Goal: Task Accomplishment & Management: Complete application form

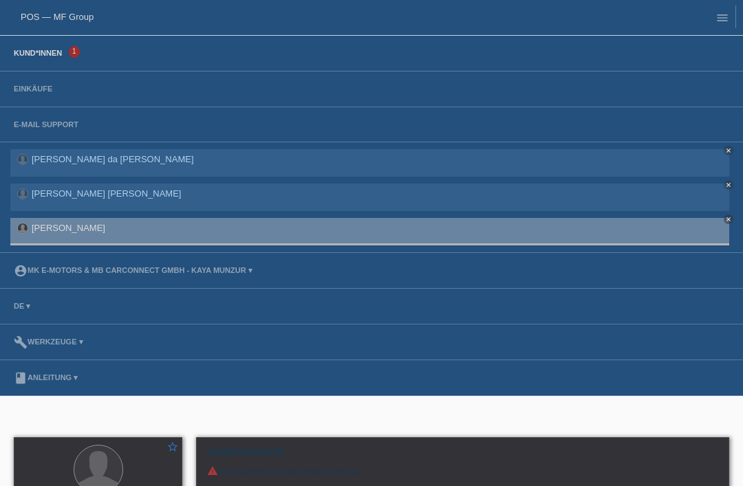
click at [54, 52] on link "Kund*innen" at bounding box center [38, 53] width 62 height 8
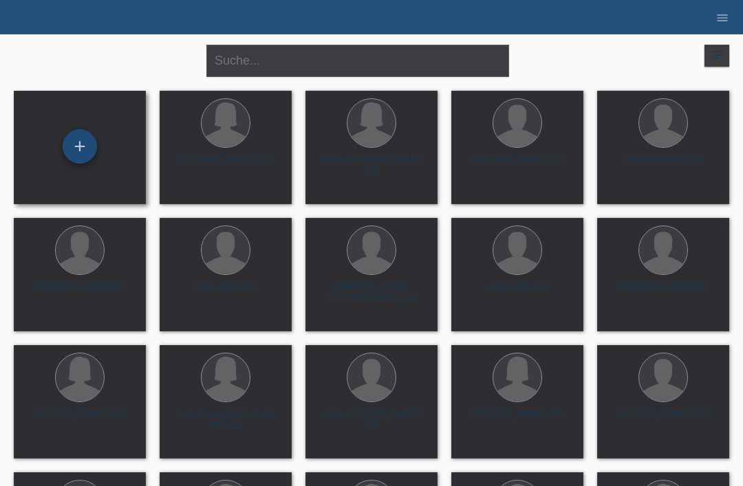
click at [86, 149] on div "+" at bounding box center [79, 146] width 33 height 23
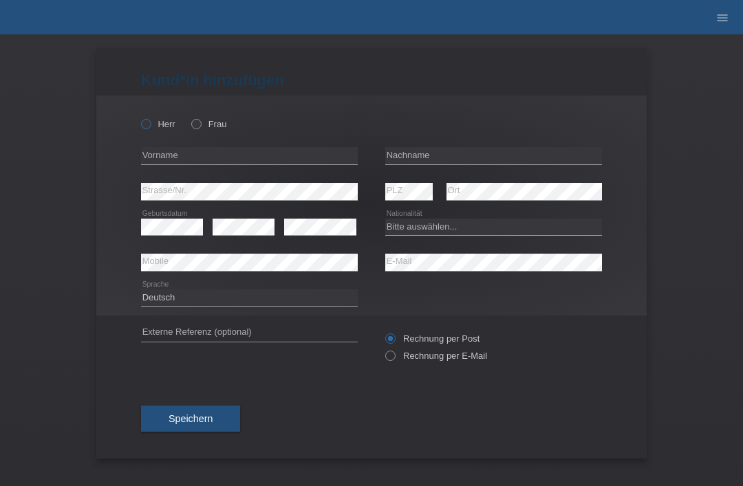
click at [139, 117] on icon at bounding box center [139, 117] width 0 height 0
click at [150, 120] on input "Herr" at bounding box center [145, 123] width 9 height 9
radio input "true"
click at [437, 159] on input "text" at bounding box center [493, 155] width 217 height 17
type input "Popovic"
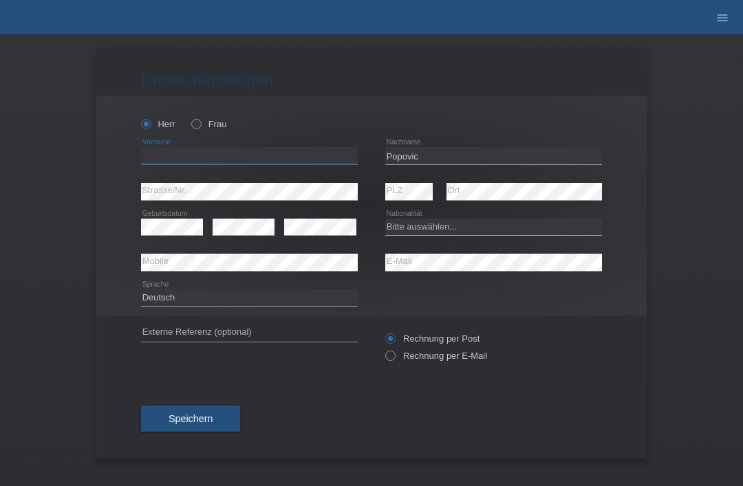
click at [285, 164] on input "text" at bounding box center [249, 155] width 217 height 17
type input "[PERSON_NAME]"
click at [441, 231] on select "Bitte auswählen... Schweiz Deutschland Liechtenstein Österreich ------------ Af…" at bounding box center [493, 227] width 217 height 17
select select "BA"
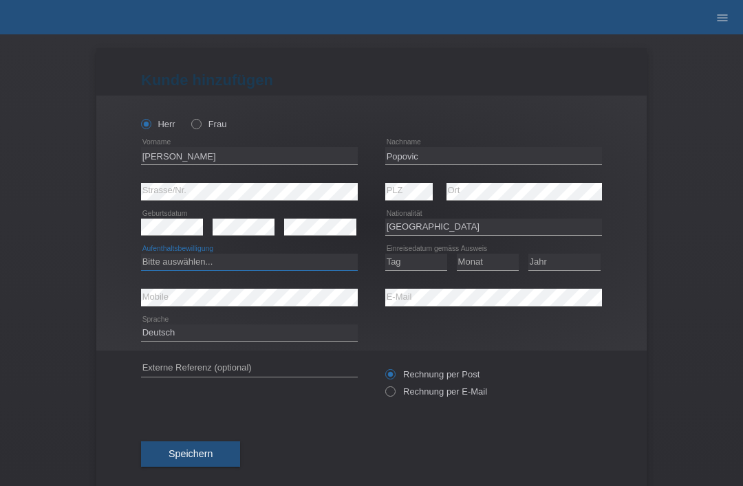
click at [257, 269] on select "Bitte auswählen... C B B - Flüchtlingsstatus Andere" at bounding box center [249, 262] width 217 height 17
select select "C"
click at [416, 266] on select "Tag 01 02 03 04 05 06 07 08 09 10 11" at bounding box center [416, 262] width 62 height 17
select select "15"
click at [501, 261] on select "Monat 01 02 03 04 05 06 07 08 09 10 11" at bounding box center [488, 262] width 62 height 17
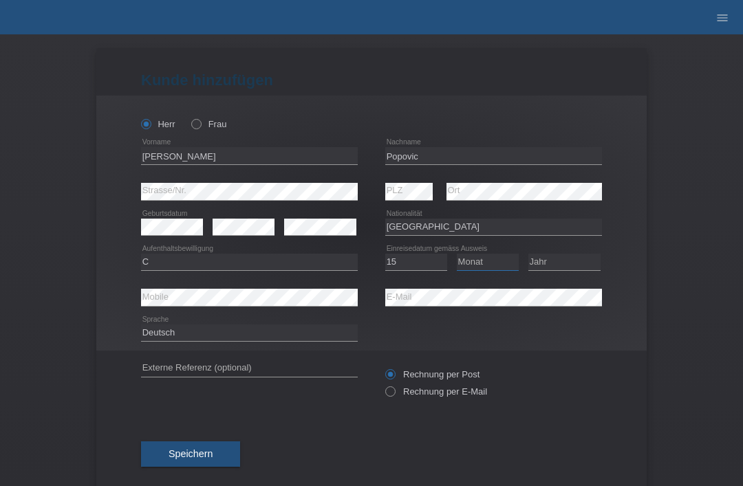
select select "10"
click at [558, 267] on select "Jahr 2025 2024 2023 2022 2021 2020 2019 2018 2017 2016 2015 2014 2013 2012 2011…" at bounding box center [564, 262] width 72 height 17
select select "1992"
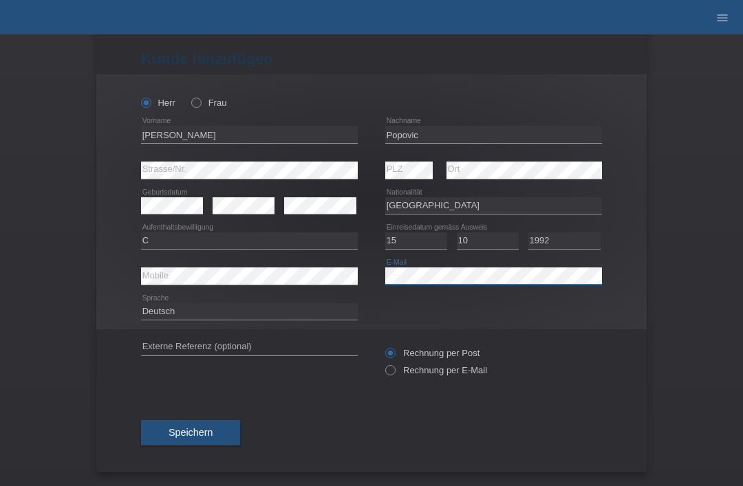
scroll to position [27, 0]
click at [190, 429] on span "Speichern" at bounding box center [190, 432] width 44 height 11
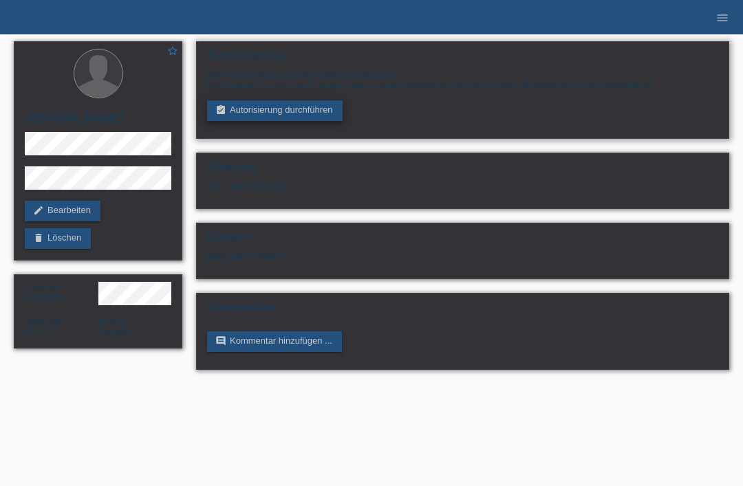
click at [309, 118] on link "assignment_turned_in Autorisierung durchführen" at bounding box center [274, 110] width 135 height 21
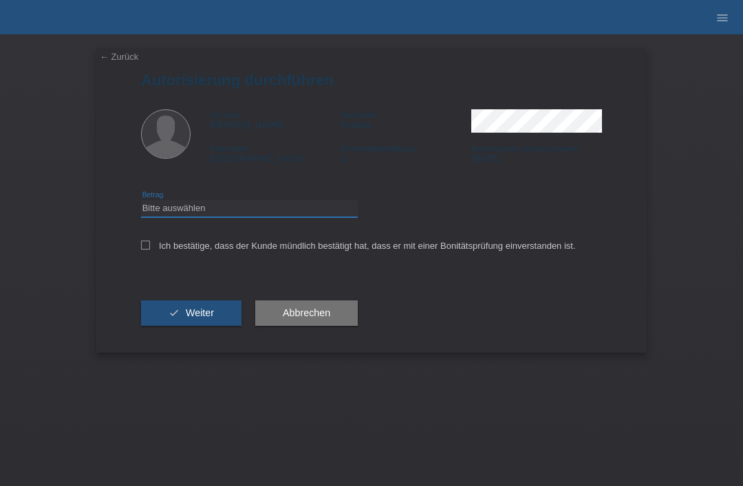
click at [232, 212] on select "Bitte auswählen CHF 1.00 - CHF 499.00 CHF 500.00 - CHF 1'999.00 CHF 2'000.00 - …" at bounding box center [249, 208] width 217 height 17
select select "3"
click at [147, 249] on icon at bounding box center [145, 245] width 9 height 9
click at [147, 249] on input "Ich bestätige, dass der Kunde mündlich bestätigt hat, dass er mit einer Bonität…" at bounding box center [145, 245] width 9 height 9
checkbox input "true"
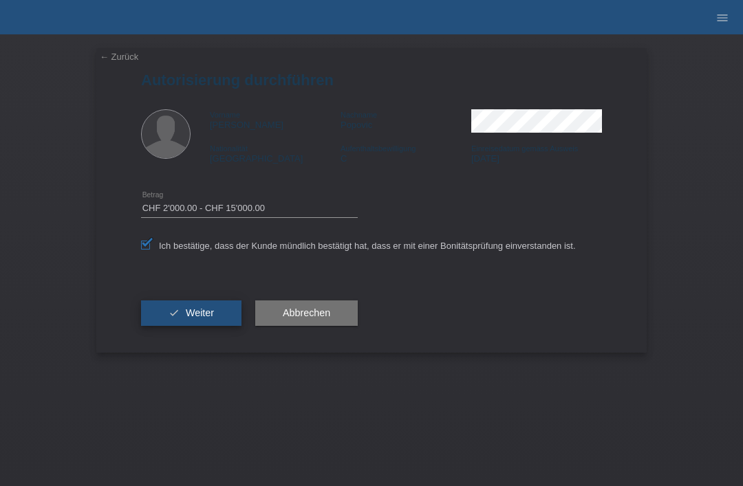
click at [195, 318] on span "Weiter" at bounding box center [200, 312] width 28 height 11
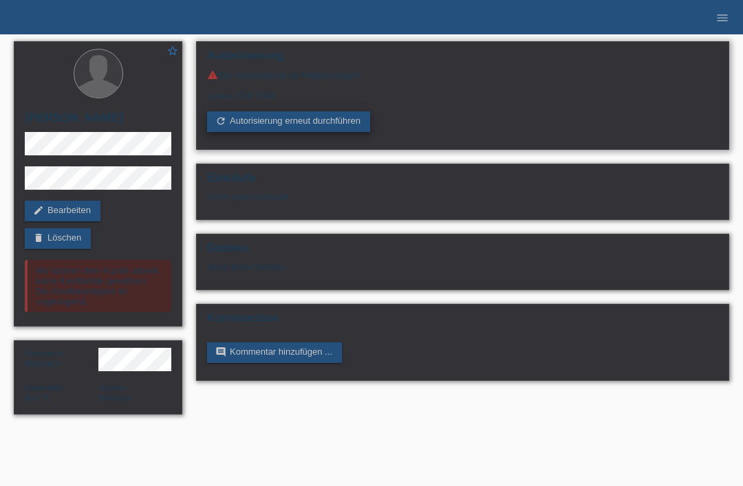
click at [312, 122] on link "refresh Autorisierung erneut durchführen" at bounding box center [288, 121] width 163 height 21
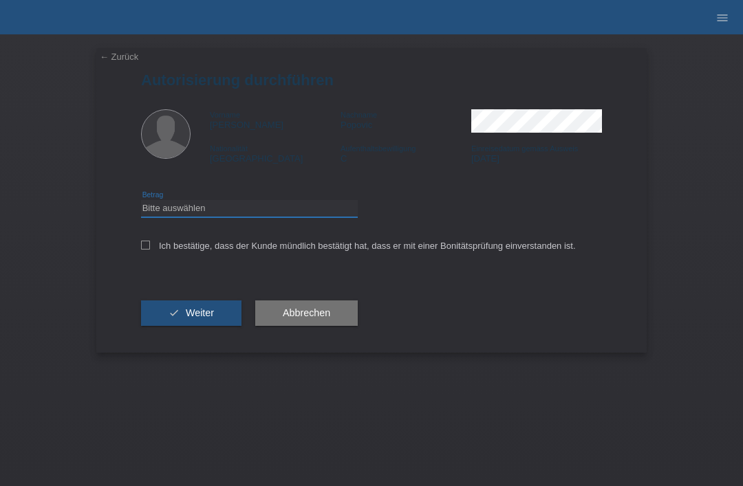
click at [279, 215] on select "Bitte auswählen CHF 1.00 - CHF 499.00 CHF 500.00 - CHF 1'999.00 CHF 2'000.00 - …" at bounding box center [249, 208] width 217 height 17
select select "3"
click at [148, 251] on label "Ich bestätige, dass der Kunde mündlich bestätigt hat, dass er mit einer Bonität…" at bounding box center [358, 246] width 435 height 10
click at [148, 250] on input "Ich bestätige, dass der Kunde mündlich bestätigt hat, dass er mit einer Bonität…" at bounding box center [145, 245] width 9 height 9
checkbox input "true"
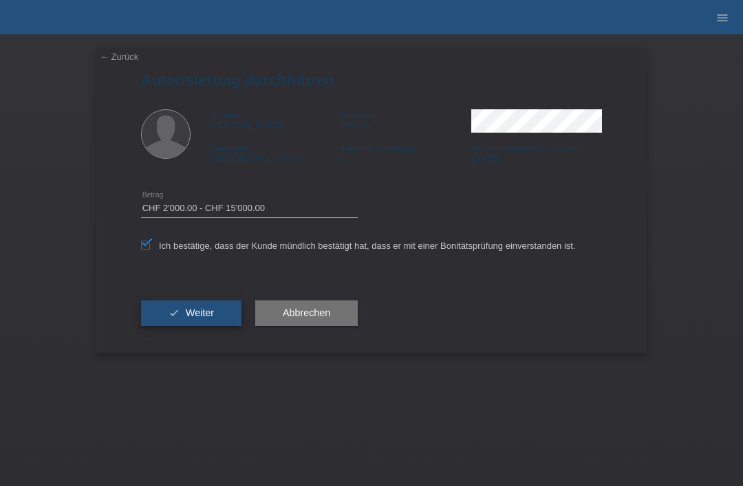
click at [184, 325] on button "check Weiter" at bounding box center [191, 314] width 100 height 26
